Goal: Task Accomplishment & Management: Complete application form

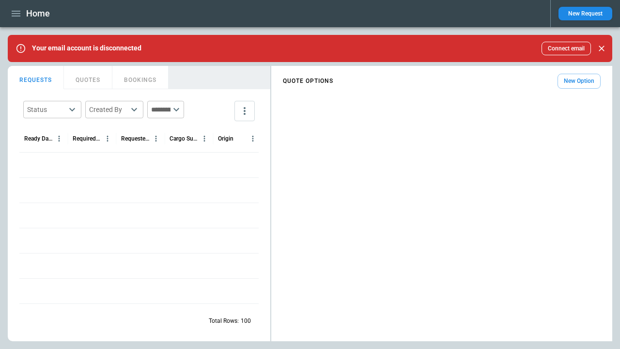
click at [586, 14] on button "New Request" at bounding box center [586, 14] width 54 height 14
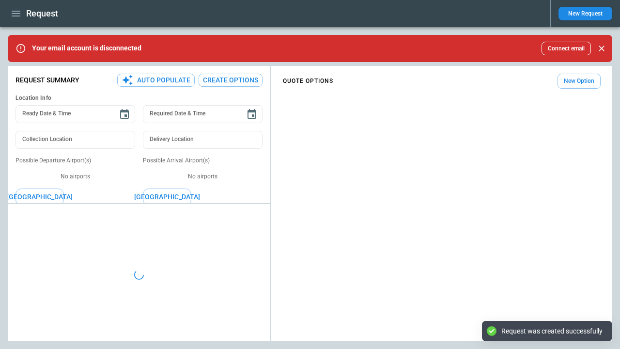
type textarea "*"
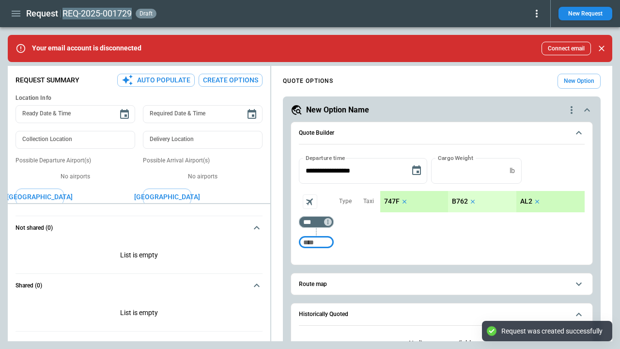
click at [97, 13] on h2 "REQ-2025-001729" at bounding box center [97, 14] width 69 height 12
type input "**********"
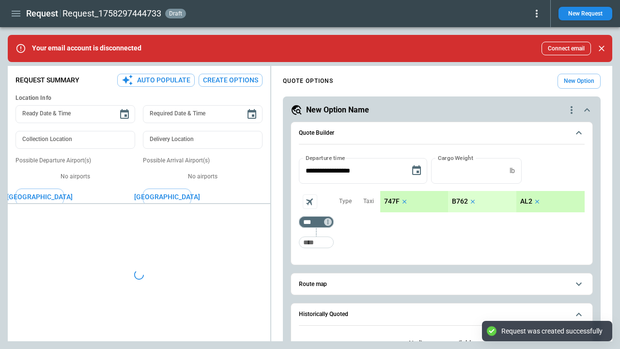
type textarea "*"
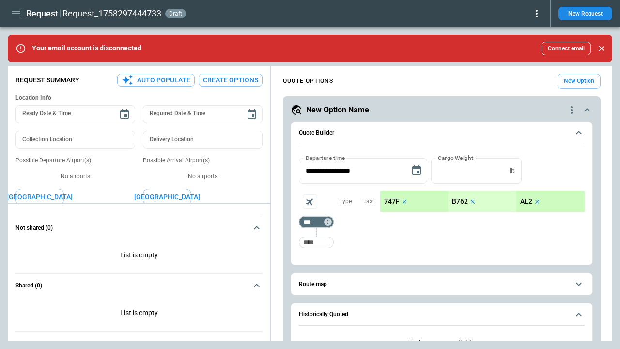
click at [16, 14] on icon "button" at bounding box center [16, 14] width 9 height 6
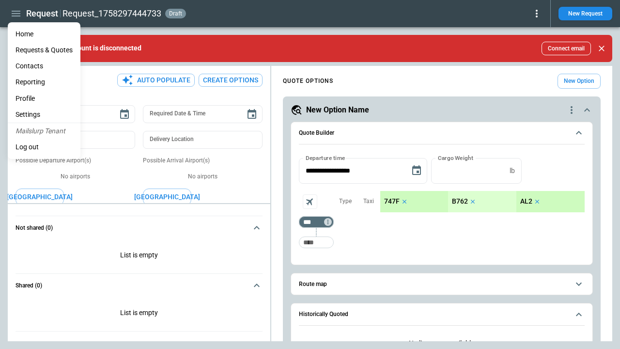
click at [44, 50] on Quotes "Requests & Quotes" at bounding box center [44, 50] width 73 height 16
